Goal: Transaction & Acquisition: Download file/media

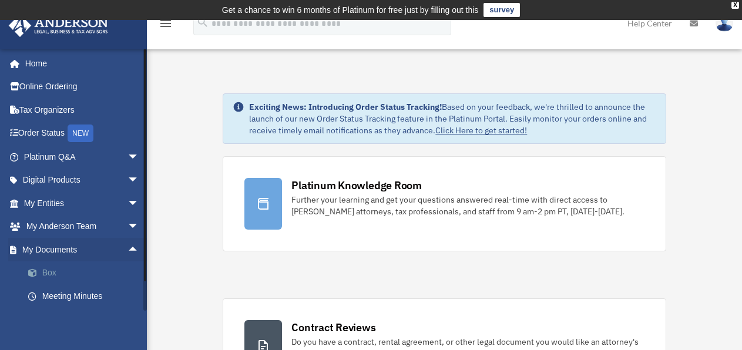
click at [56, 271] on link "Box" at bounding box center [86, 272] width 140 height 23
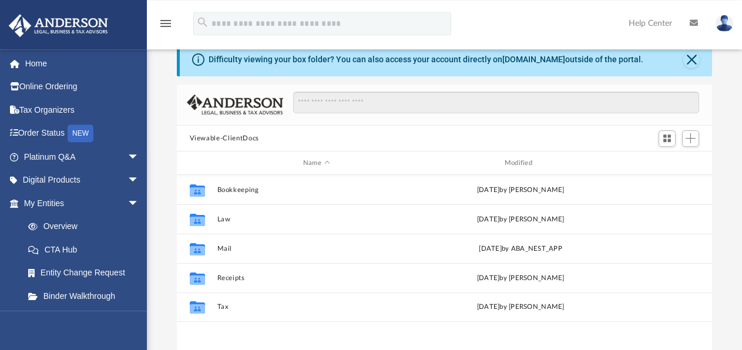
scroll to position [63, 0]
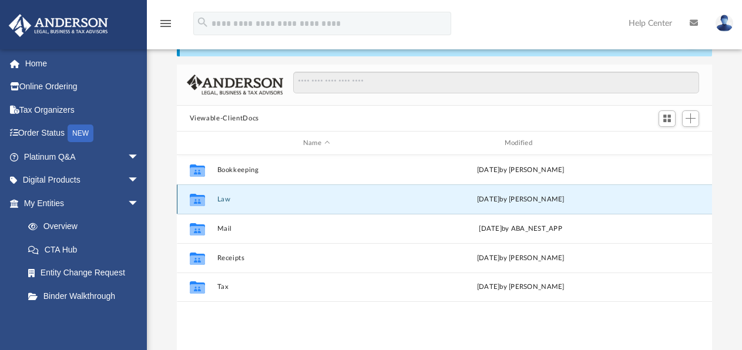
click at [330, 201] on button "Law" at bounding box center [316, 200] width 199 height 8
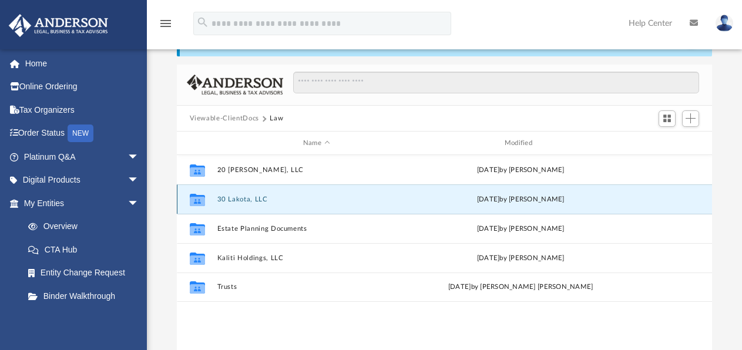
click at [272, 197] on button "30 Lakota, LLC" at bounding box center [316, 200] width 199 height 8
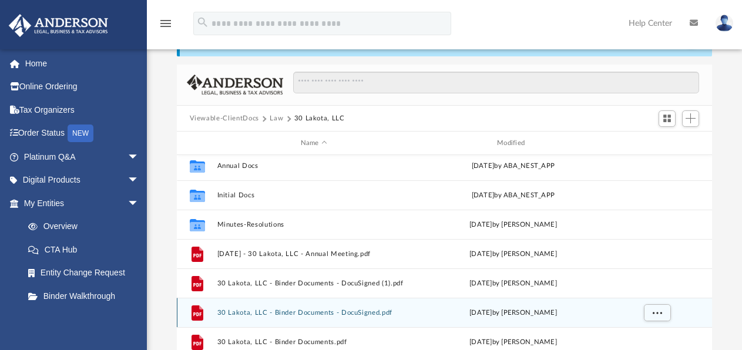
scroll to position [0, 0]
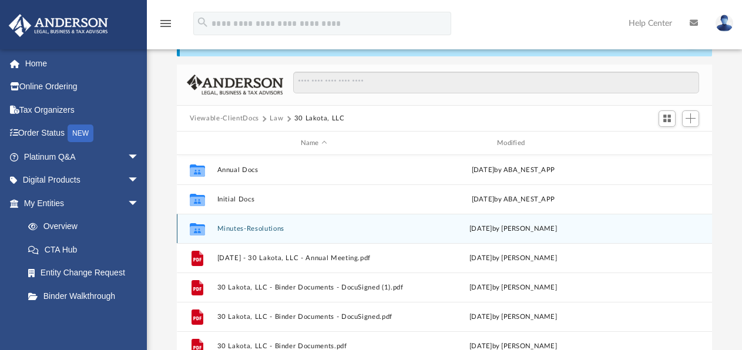
click at [280, 230] on button "Minutes-Resolutions" at bounding box center [314, 229] width 194 height 8
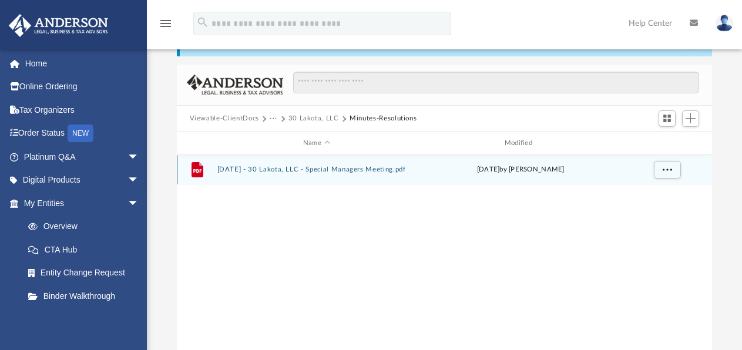
click at [323, 170] on button "[DATE] - 30 Lakota, LLC - Special Managers Meeting.pdf" at bounding box center [316, 170] width 199 height 8
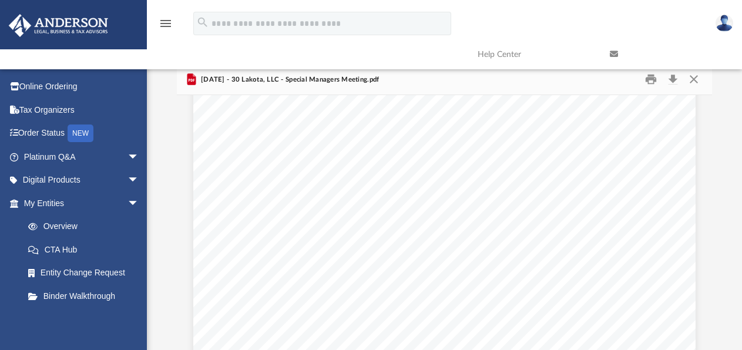
scroll to position [366, 0]
click at [674, 75] on link at bounding box center [667, 54] width 132 height 46
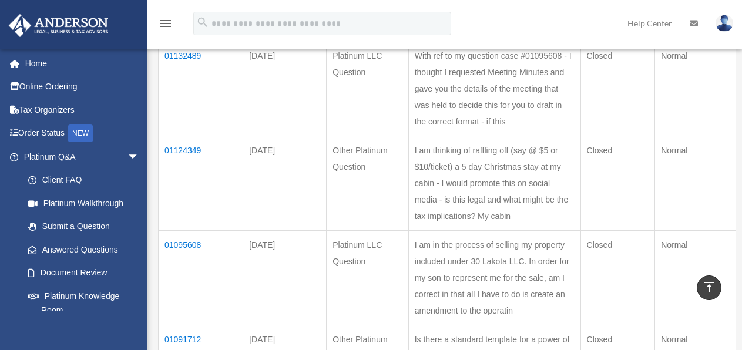
scroll to position [127, 0]
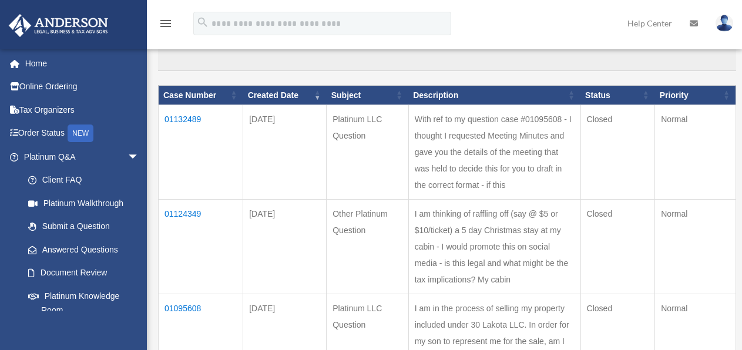
click at [186, 117] on td "01132489" at bounding box center [201, 152] width 85 height 95
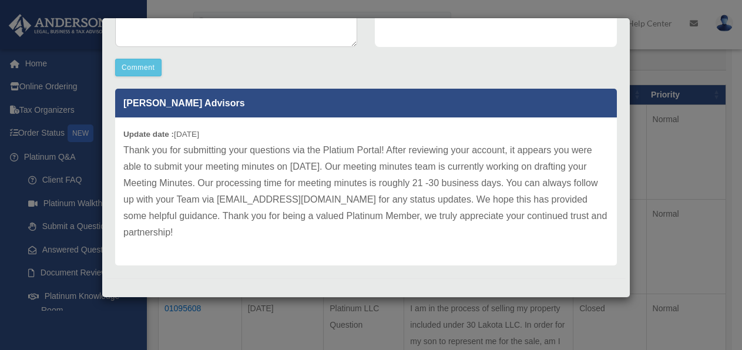
scroll to position [321, 0]
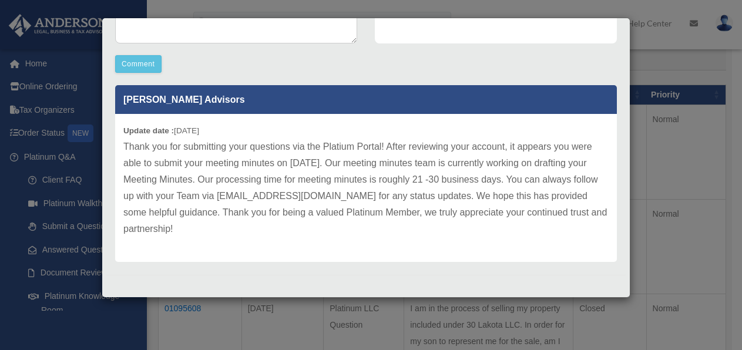
click at [670, 187] on div "Case Detail × Platinum LLC Question Case Number 01132489 Created Date [DATE] St…" at bounding box center [371, 175] width 742 height 350
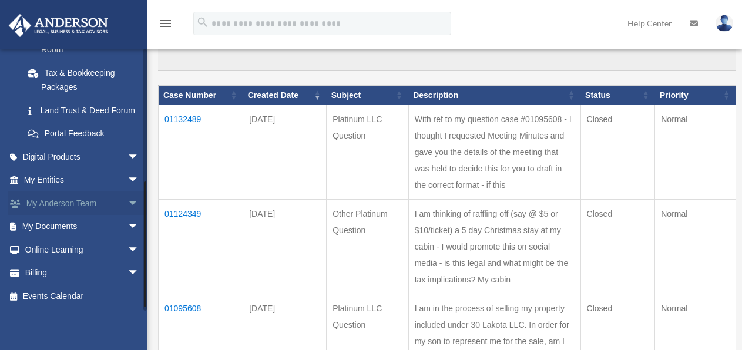
scroll to position [274, 0]
click at [127, 227] on span "arrow_drop_down" at bounding box center [138, 227] width 23 height 24
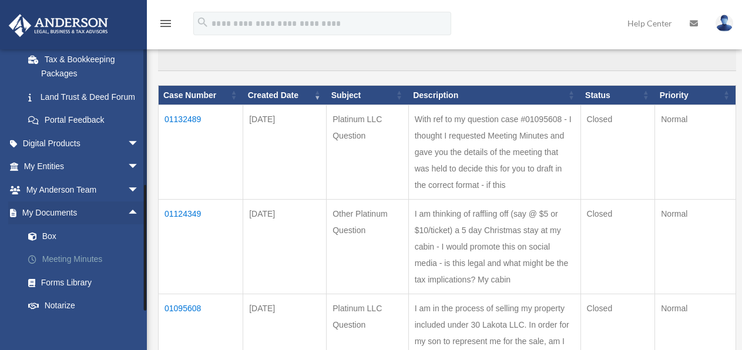
click at [94, 270] on link "Meeting Minutes" at bounding box center [86, 259] width 140 height 23
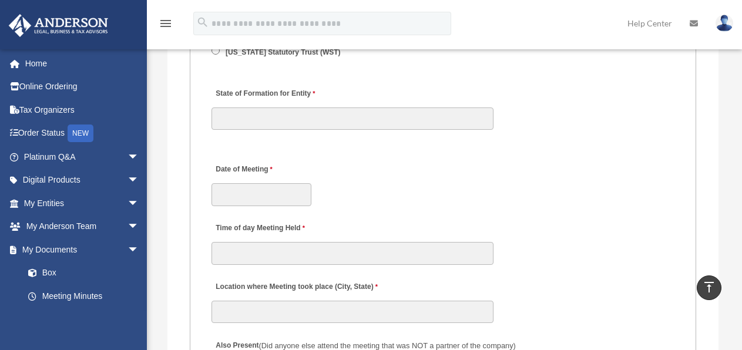
scroll to position [2093, 0]
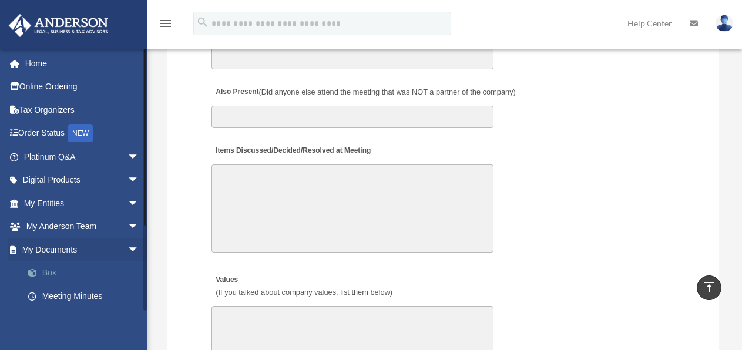
click at [69, 270] on link "Box" at bounding box center [86, 272] width 140 height 23
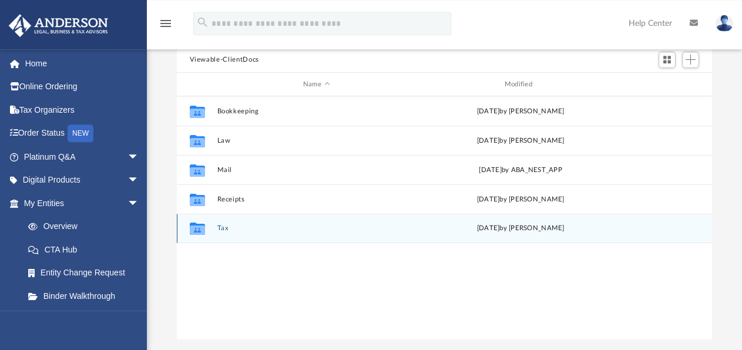
scroll to position [127, 0]
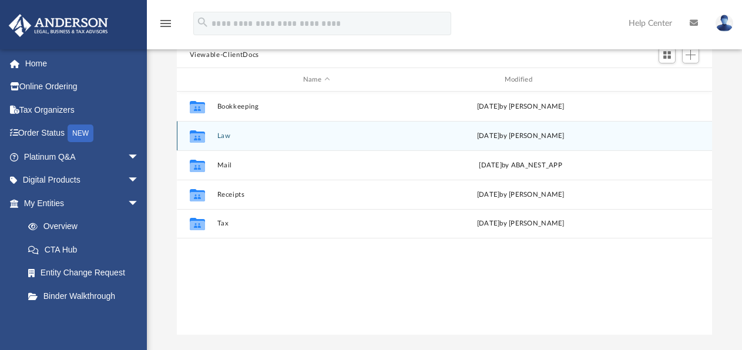
click at [247, 140] on div "Collaborated Folder Law [DATE] by [PERSON_NAME]" at bounding box center [445, 135] width 536 height 29
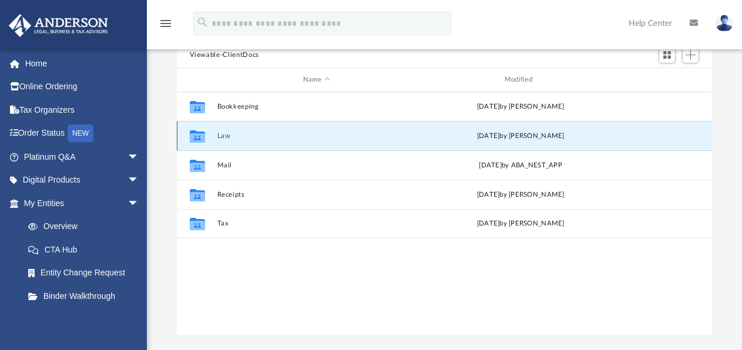
click at [226, 134] on button "Law" at bounding box center [316, 136] width 199 height 8
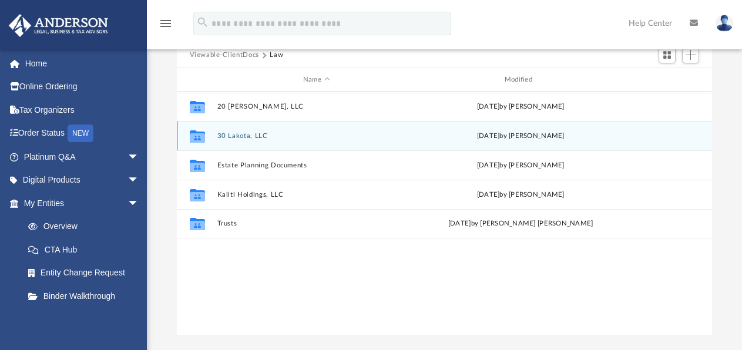
click at [247, 135] on button "30 Lakota, LLC" at bounding box center [316, 136] width 199 height 8
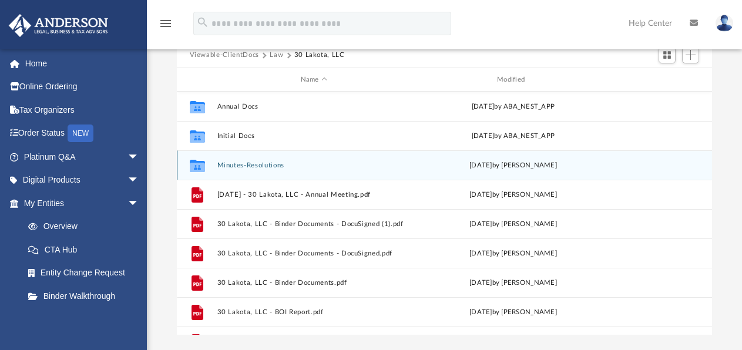
click at [257, 163] on button "Minutes-Resolutions" at bounding box center [314, 166] width 194 height 8
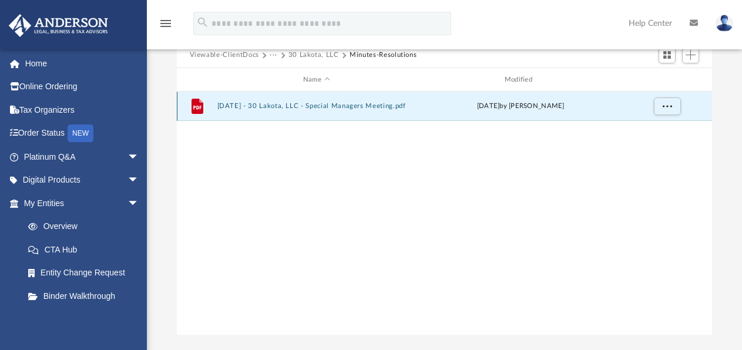
click at [302, 106] on button "[DATE] - 30 Lakota, LLC - Special Managers Meeting.pdf" at bounding box center [316, 106] width 199 height 8
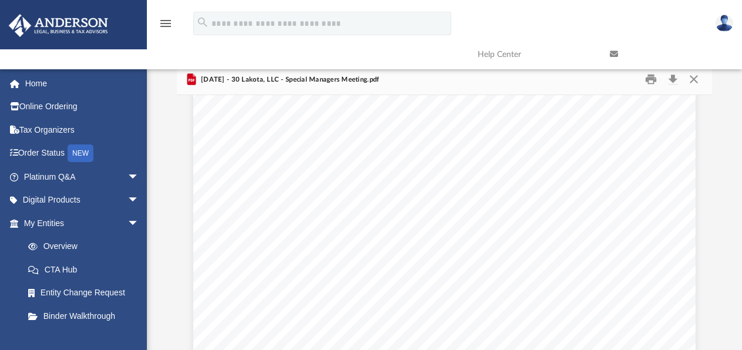
scroll to position [756, 0]
click at [674, 78] on button "Download" at bounding box center [672, 79] width 21 height 18
